Goal: Navigation & Orientation: Find specific page/section

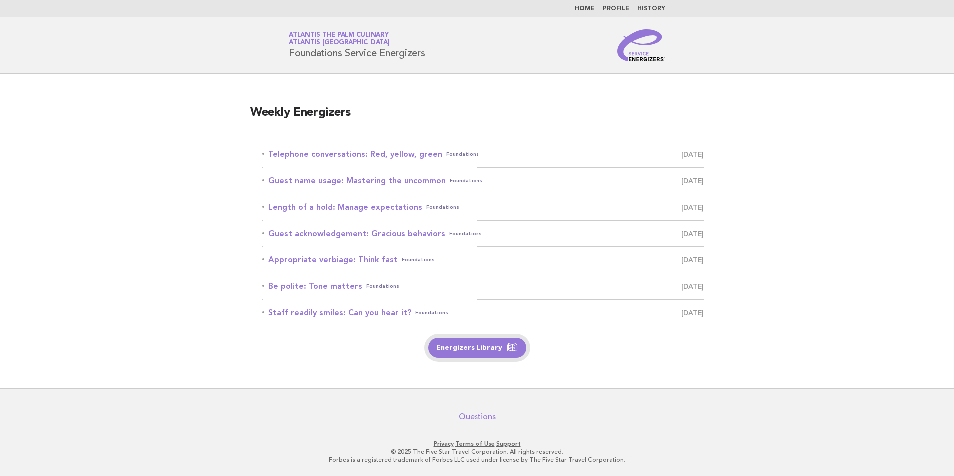
click at [507, 344] on icon at bounding box center [513, 348] width 12 height 12
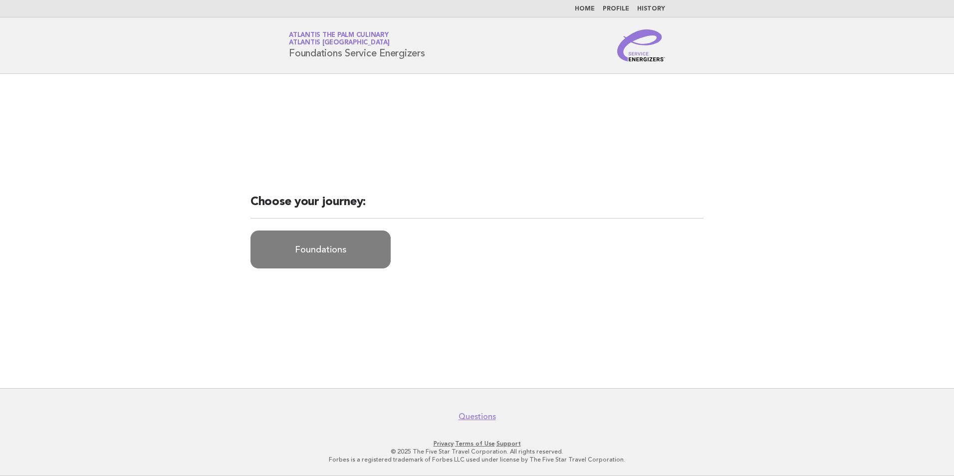
click at [354, 255] on link "Foundations" at bounding box center [321, 250] width 140 height 38
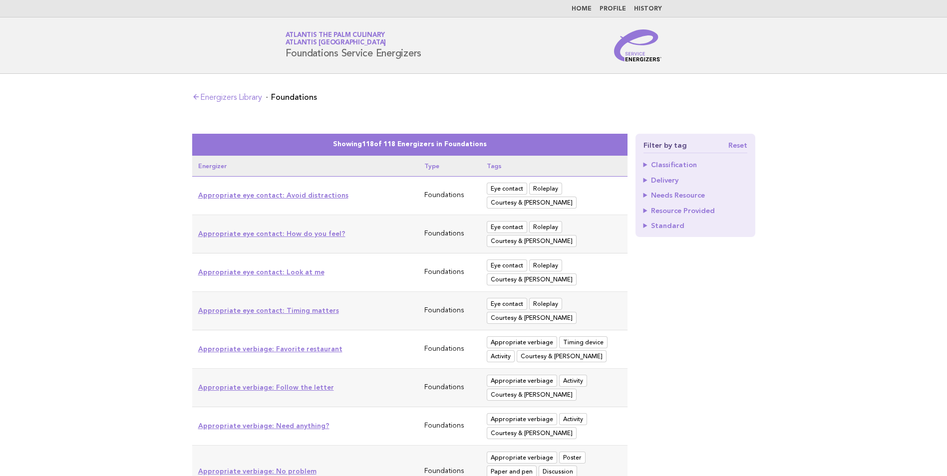
click at [194, 95] on icon at bounding box center [196, 97] width 8 height 8
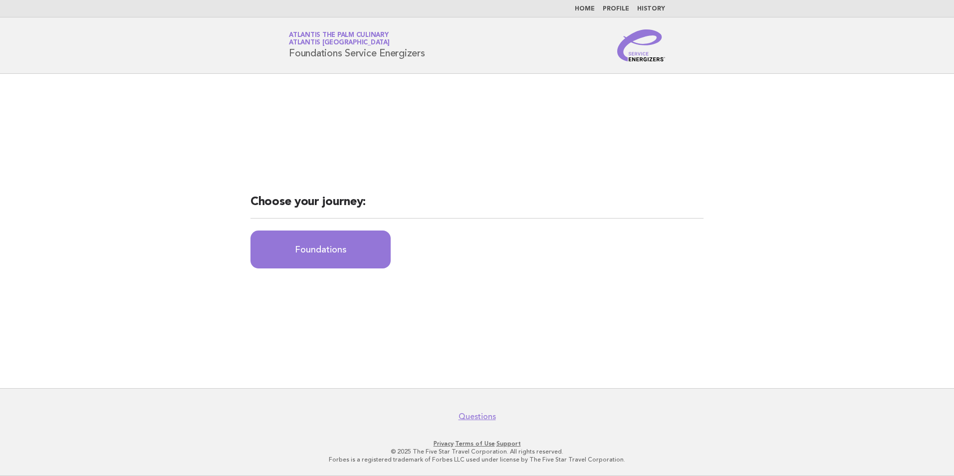
click at [372, 49] on h1 "Service Energizers Atlantis The Palm Culinary Atlantis [GEOGRAPHIC_DATA] Founda…" at bounding box center [357, 45] width 136 height 26
click at [580, 8] on link "Home" at bounding box center [585, 9] width 20 height 6
click at [581, 8] on link "Home" at bounding box center [585, 9] width 20 height 6
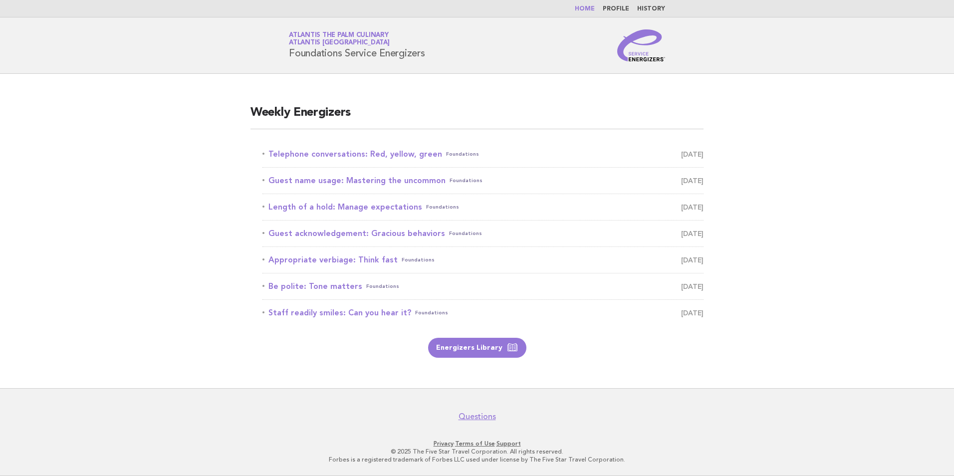
click at [629, 8] on link "Profile" at bounding box center [616, 9] width 26 height 6
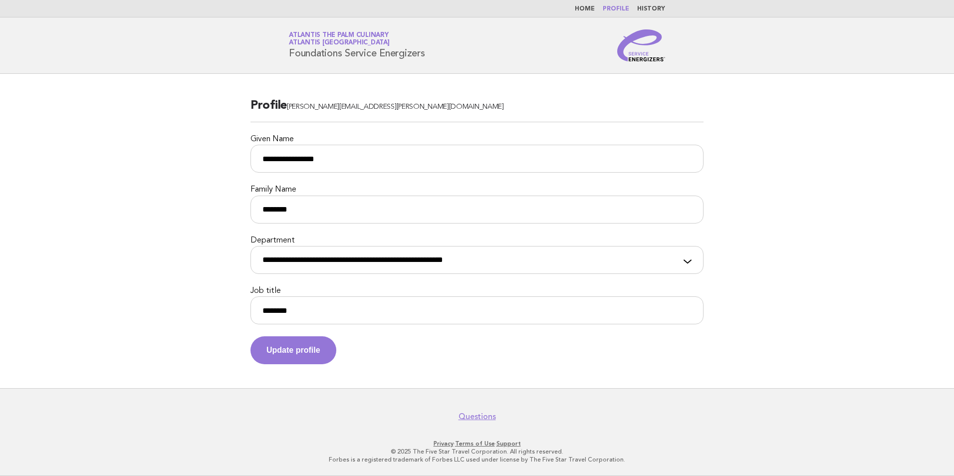
click at [584, 10] on link "Home" at bounding box center [585, 9] width 20 height 6
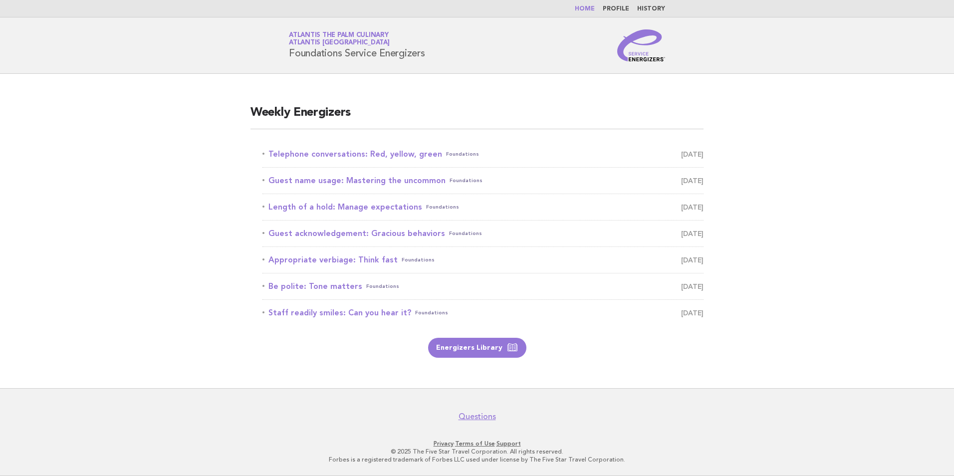
click at [465, 416] on link "Questions" at bounding box center [477, 417] width 37 height 10
click at [445, 357] on link "Energizers Library" at bounding box center [477, 348] width 98 height 20
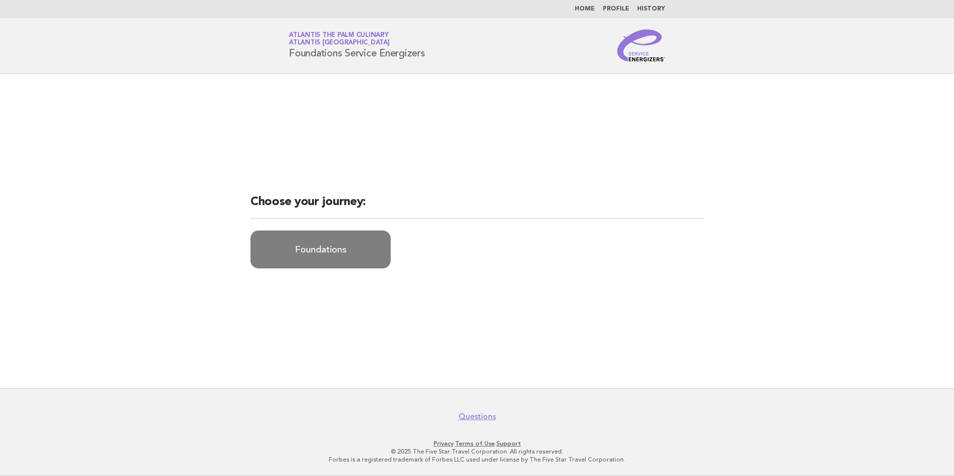
click at [367, 251] on link "Foundations" at bounding box center [321, 250] width 140 height 38
